Goal: Information Seeking & Learning: Learn about a topic

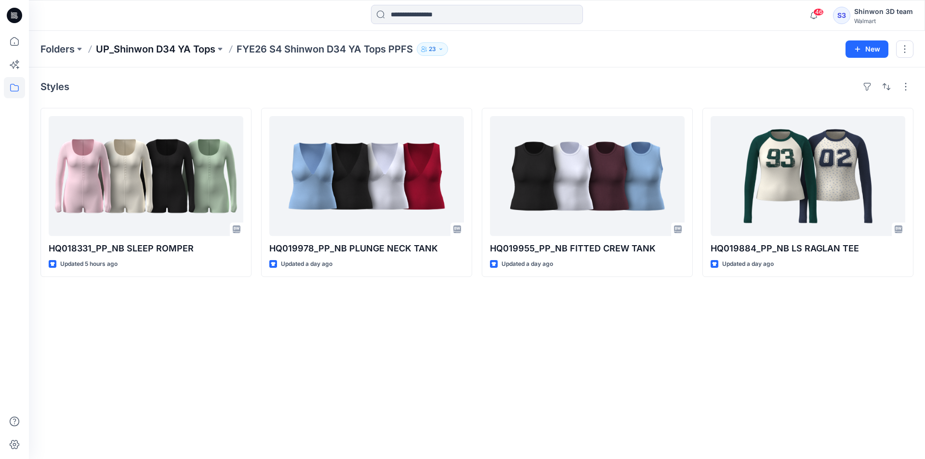
click at [183, 53] on p "UP_Shinwon D34 YA Tops" at bounding box center [155, 48] width 119 height 13
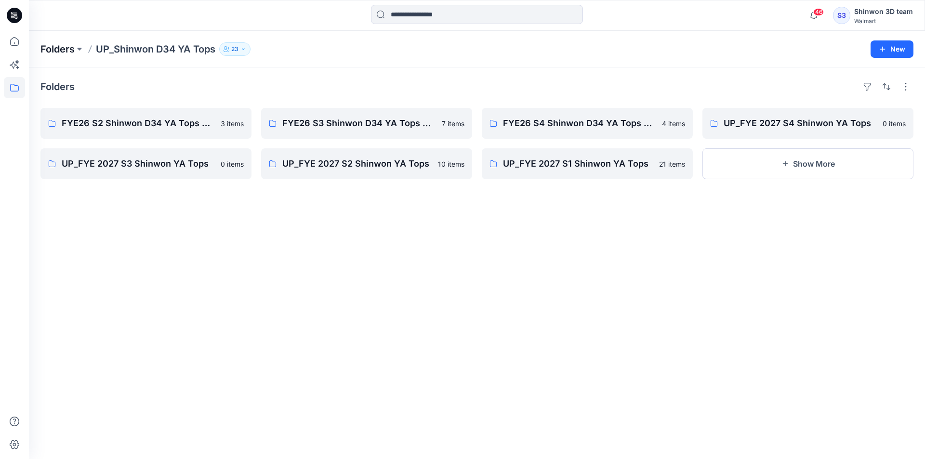
click at [64, 49] on p "Folders" at bounding box center [57, 48] width 34 height 13
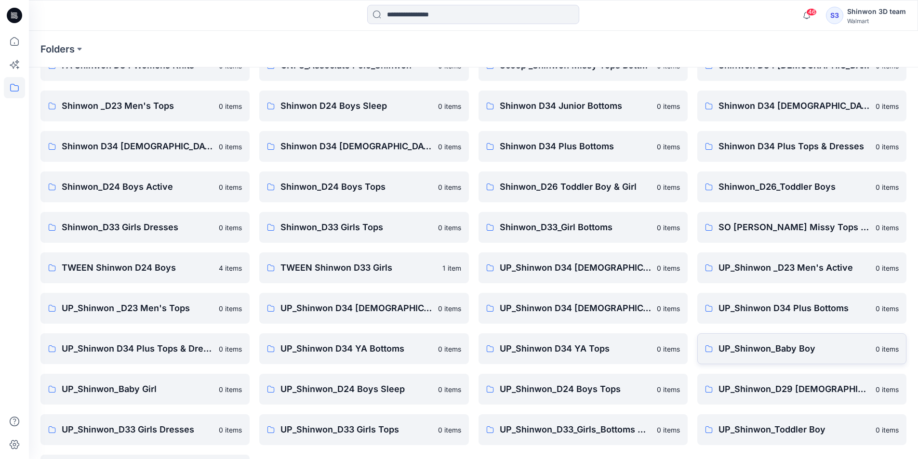
scroll to position [134, 0]
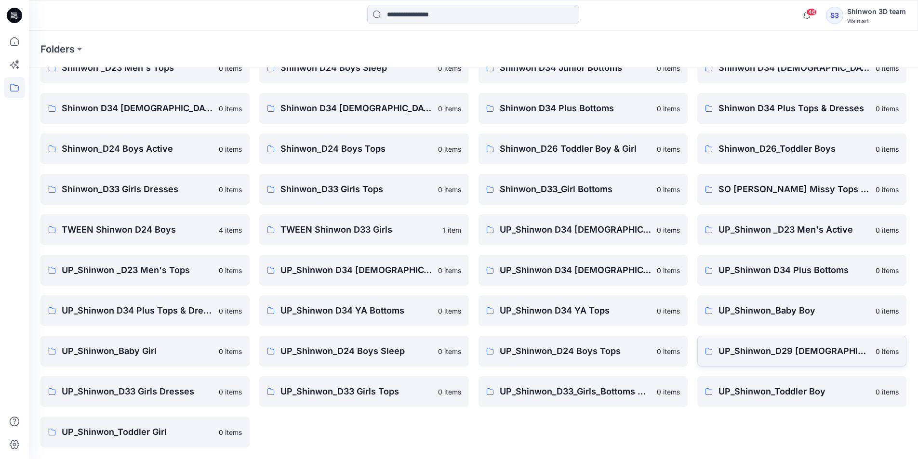
click at [795, 356] on p "UP_Shinwon_D29 [DEMOGRAPHIC_DATA] Sleep" at bounding box center [793, 351] width 151 height 13
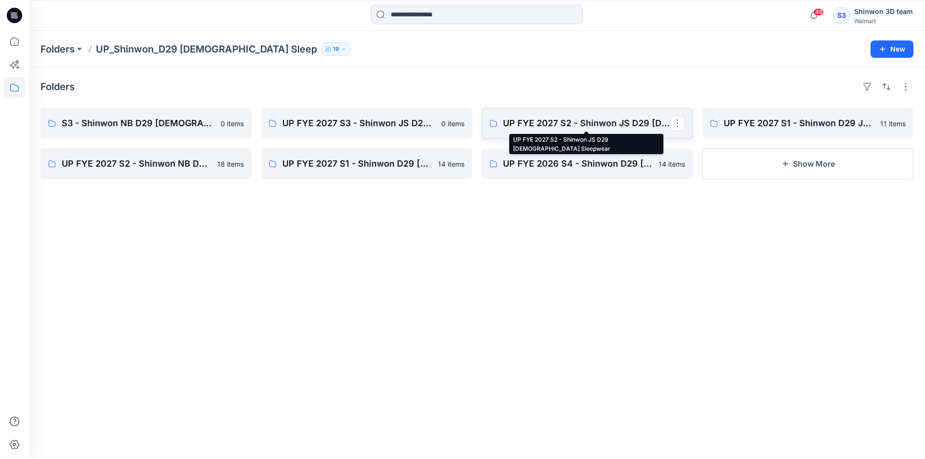
click at [528, 126] on p "UP FYE 2027 S2 - Shinwon JS D29 [DEMOGRAPHIC_DATA] Sleepwear" at bounding box center [586, 123] width 167 height 13
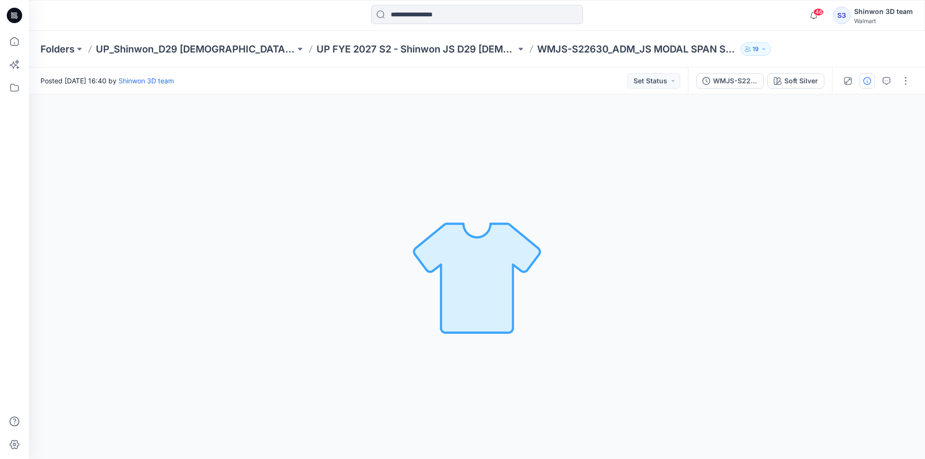
click at [631, 86] on button "button" at bounding box center [867, 80] width 15 height 15
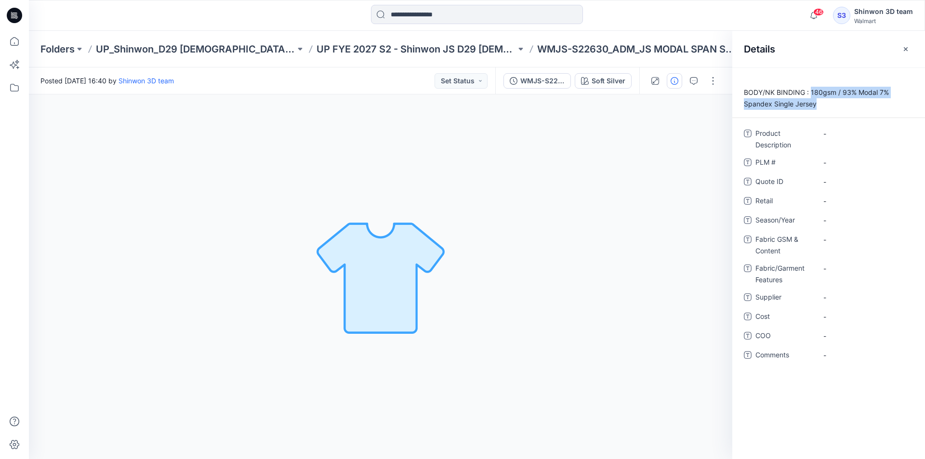
drag, startPoint x: 821, startPoint y: 108, endPoint x: 811, endPoint y: 87, distance: 23.5
click at [631, 87] on p "BODY/NK BINDING : 180gsm / 93% Modal 7% Spandex Single Jersey" at bounding box center [828, 98] width 193 height 23
copy p "180gsm / 93% Modal 7% Spandex Single Jersey"
click at [631, 268] on Features "-" at bounding box center [865, 269] width 84 height 10
type textarea "**********"
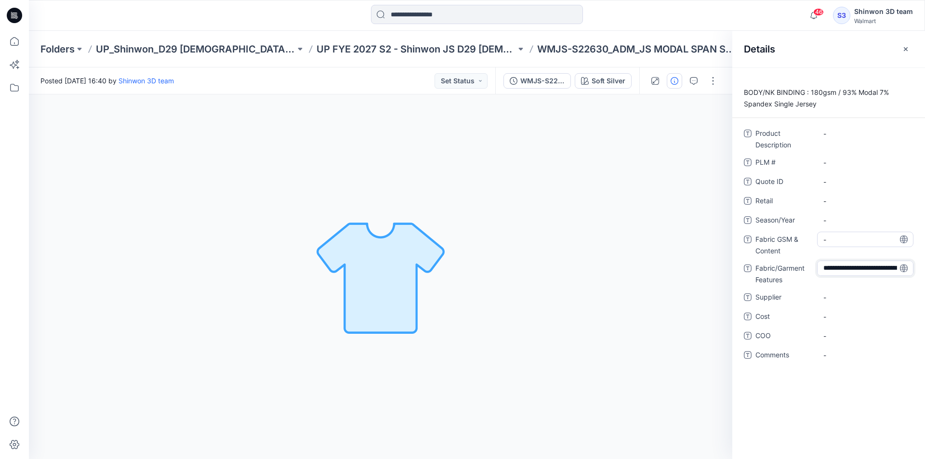
scroll to position [17, 0]
click at [631, 240] on Content "-" at bounding box center [865, 240] width 84 height 10
type textarea "**********"
click at [631, 281] on Features "180gsm / 93% Modal 7% Spandex Single Jersey" at bounding box center [865, 276] width 84 height 30
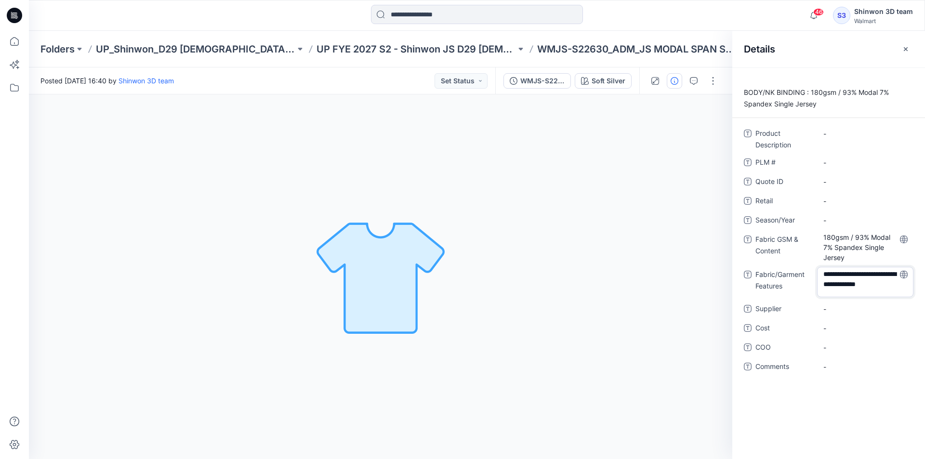
drag, startPoint x: 862, startPoint y: 282, endPoint x: 785, endPoint y: 256, distance: 81.4
click at [631, 256] on div "**********" at bounding box center [829, 256] width 170 height 260
type textarea "**********"
click at [631, 312] on div "**********" at bounding box center [829, 256] width 170 height 260
click at [631, 305] on span "-" at bounding box center [865, 304] width 84 height 10
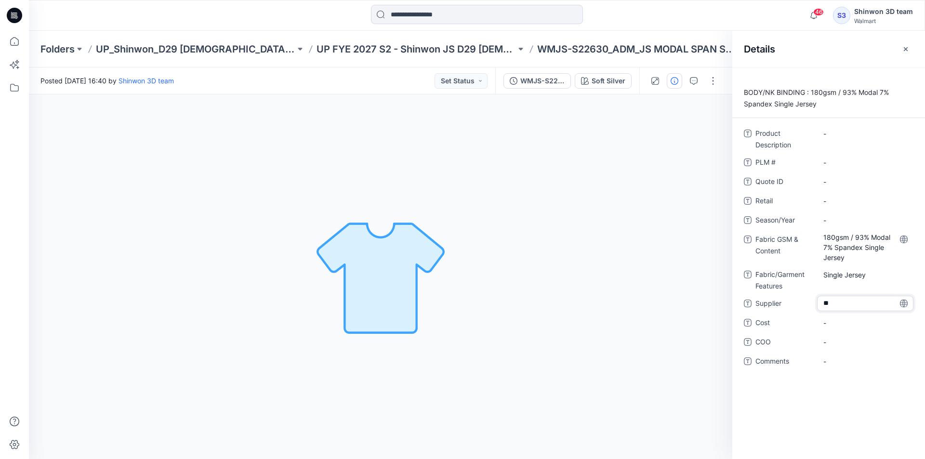
type textarea "*"
type textarea "*******"
click at [631, 191] on div "Product Description - PLM # - Quote ID - Retail - Season/Year - Fabric GSM & Co…" at bounding box center [829, 253] width 170 height 255
drag, startPoint x: 556, startPoint y: 45, endPoint x: 481, endPoint y: 44, distance: 74.7
click at [537, 44] on p "WMJS-S22630_ADM_JS MODAL SPAN SS TEE" at bounding box center [636, 48] width 199 height 13
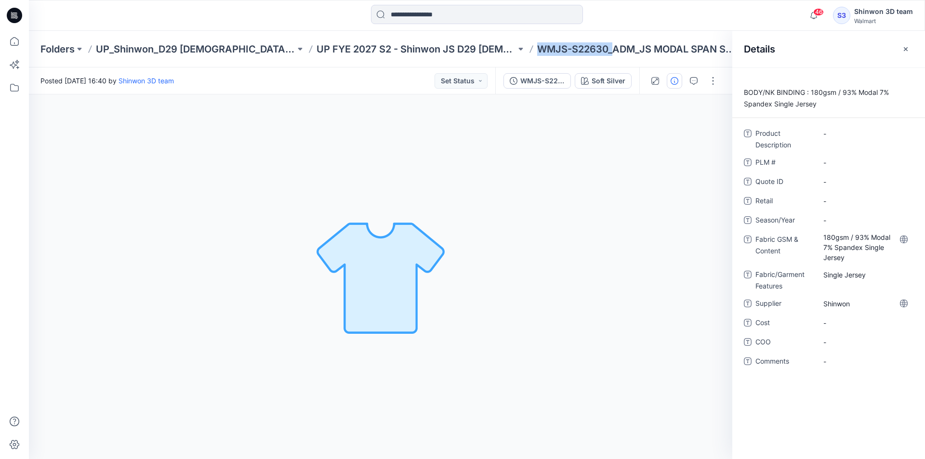
copy p "WMJS-S22630_"
click at [631, 157] on div "-" at bounding box center [865, 162] width 96 height 15
type textarea "**********"
click at [631, 164] on span "PLM #" at bounding box center [784, 163] width 58 height 13
click at [587, 52] on p "WMJS-S22630_ADM_JS MODAL SPAN SS TEE" at bounding box center [636, 48] width 199 height 13
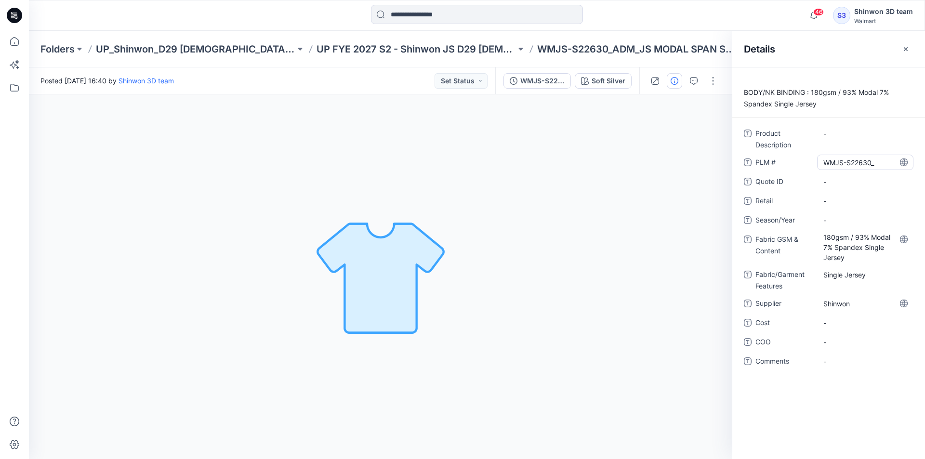
click at [631, 157] on div "WMJS-S22630_" at bounding box center [865, 162] width 96 height 15
click at [631, 162] on textarea "**********" at bounding box center [865, 162] width 96 height 15
type textarea "**********"
click at [631, 137] on Description "-" at bounding box center [865, 134] width 84 height 10
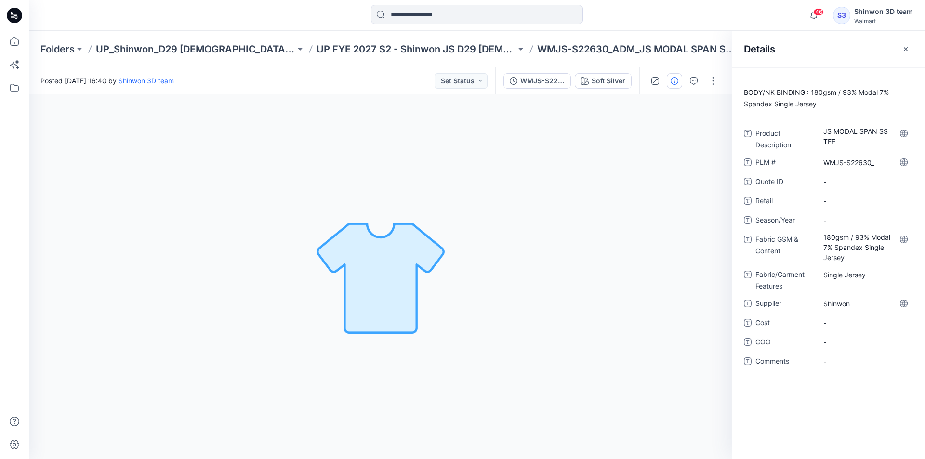
click at [631, 155] on div "PLM # WMJS-S22630_" at bounding box center [829, 162] width 170 height 15
click at [631, 218] on span "-" at bounding box center [865, 220] width 84 height 10
type textarea "**********"
click at [631, 209] on div "Product Description JS MODAL SPAN SS TEE PLM # WMJS-S22630_ Quote ID - Retail -…" at bounding box center [829, 253] width 170 height 255
click at [523, 176] on div "Soft Silver Loading... Material Properties Loading..." at bounding box center [380, 276] width 703 height 365
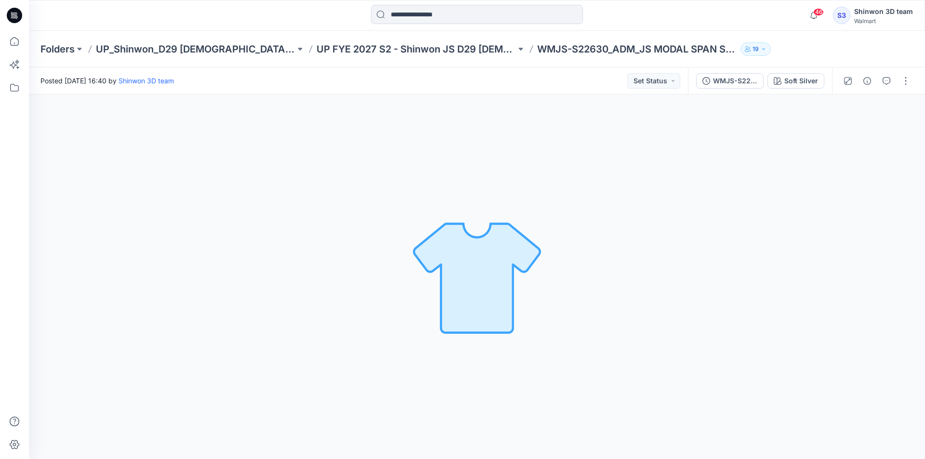
click at [639, 265] on div "Soft Silver Loading... Material Properties Loading..." at bounding box center [477, 276] width 896 height 365
click at [629, 300] on div "Soft Silver Loading... Material Properties Loading..." at bounding box center [477, 276] width 896 height 365
click at [282, 258] on div "Soft Silver Loading... Material Properties Loading..." at bounding box center [477, 276] width 896 height 365
click at [341, 116] on div "Soft Silver Loading... Material Properties Loading..." at bounding box center [477, 276] width 896 height 365
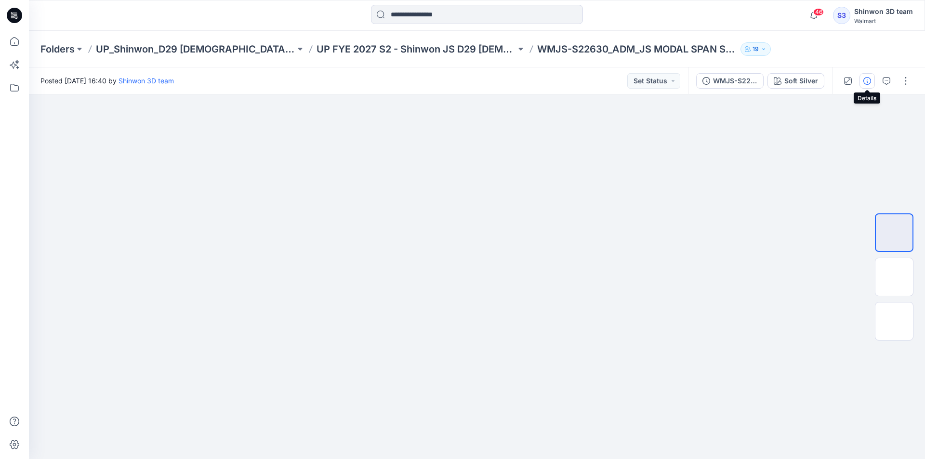
click at [868, 78] on icon "button" at bounding box center [867, 81] width 8 height 8
click at [870, 78] on icon "button" at bounding box center [867, 81] width 8 height 8
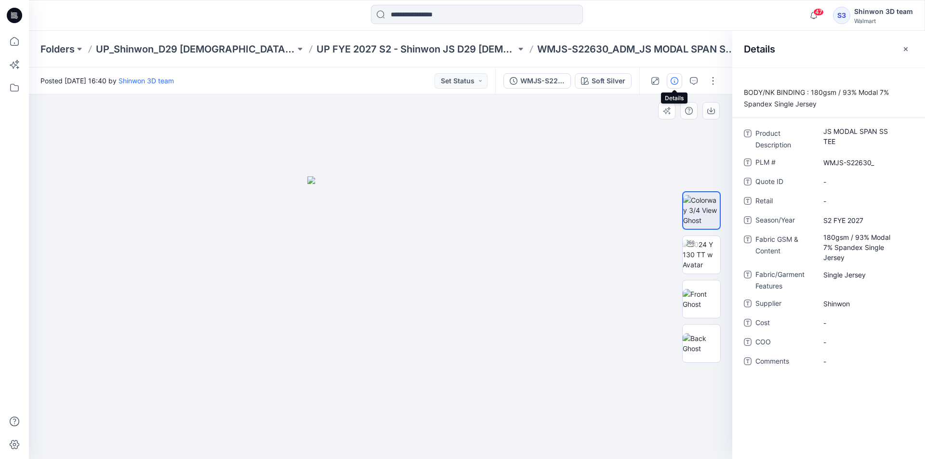
click at [450, 119] on div at bounding box center [380, 276] width 703 height 365
drag, startPoint x: 630, startPoint y: 129, endPoint x: 584, endPoint y: 113, distance: 48.5
click at [630, 129] on div at bounding box center [380, 276] width 703 height 365
click at [688, 293] on img at bounding box center [702, 299] width 38 height 20
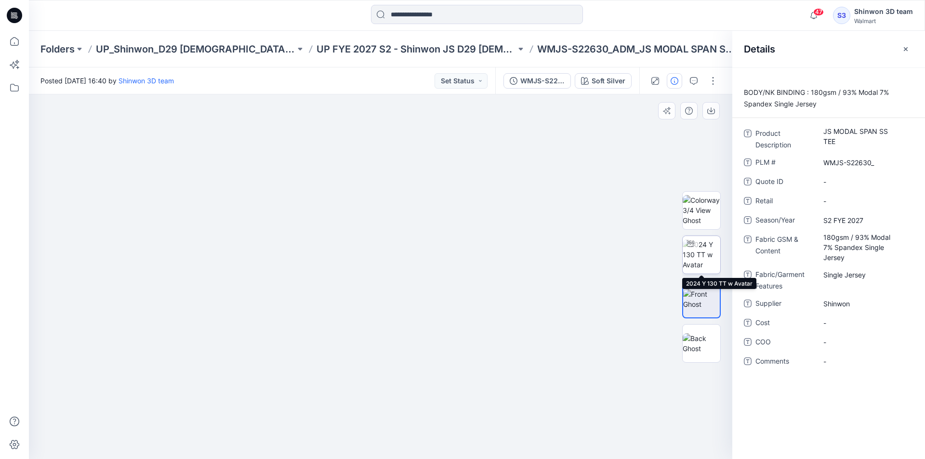
click at [699, 259] on img at bounding box center [702, 254] width 38 height 30
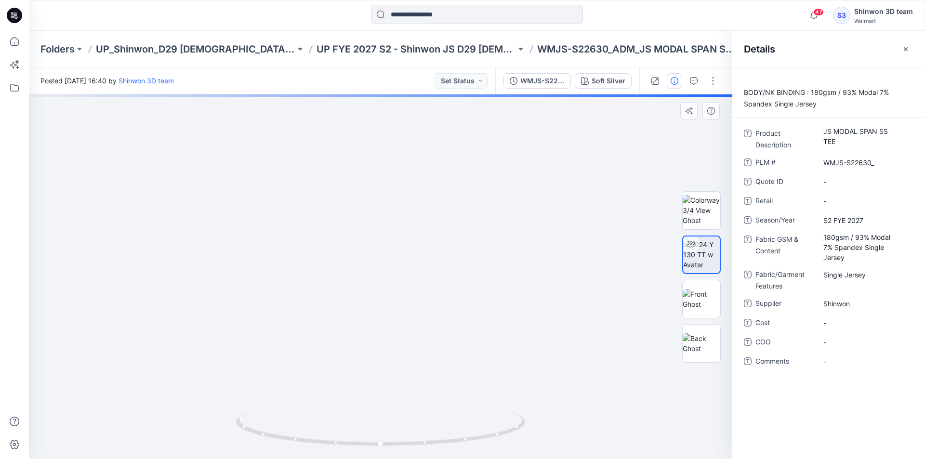
drag, startPoint x: 498, startPoint y: 241, endPoint x: 480, endPoint y: 297, distance: 59.3
drag, startPoint x: 459, startPoint y: 273, endPoint x: 464, endPoint y: 286, distance: 14.2
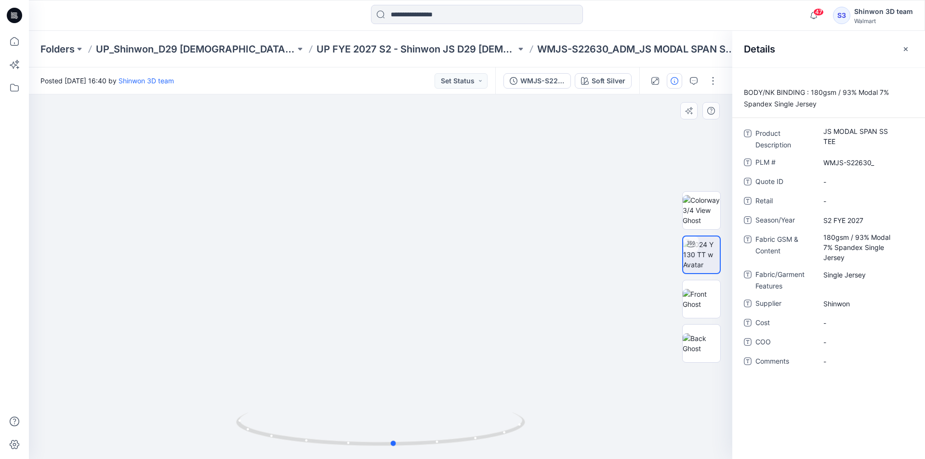
drag, startPoint x: 475, startPoint y: 446, endPoint x: 359, endPoint y: 344, distance: 154.6
click at [208, 392] on div at bounding box center [380, 276] width 703 height 365
